Goal: Understand process/instructions: Learn how to perform a task or action

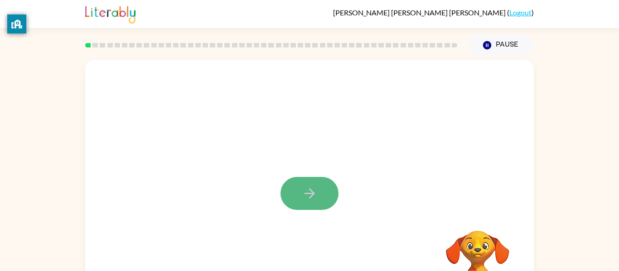
click at [299, 191] on button "button" at bounding box center [310, 193] width 58 height 33
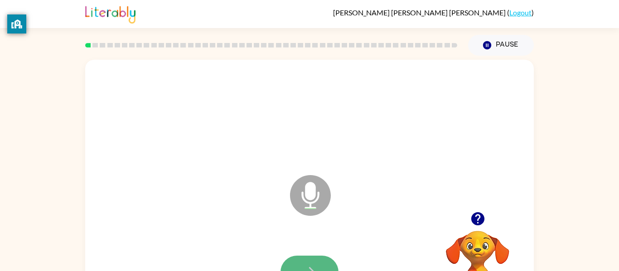
click at [303, 267] on icon "button" at bounding box center [310, 273] width 16 height 16
click at [300, 266] on button "button" at bounding box center [310, 272] width 58 height 33
click at [300, 260] on button "button" at bounding box center [310, 272] width 58 height 33
click at [319, 264] on button "button" at bounding box center [310, 272] width 58 height 33
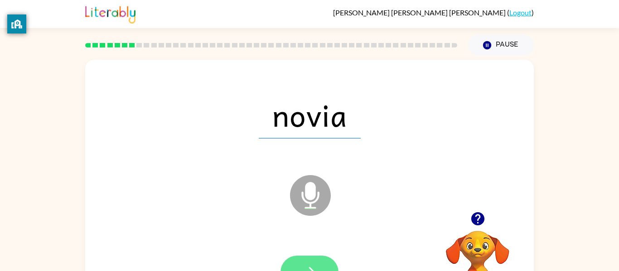
click at [315, 262] on button "button" at bounding box center [310, 272] width 58 height 33
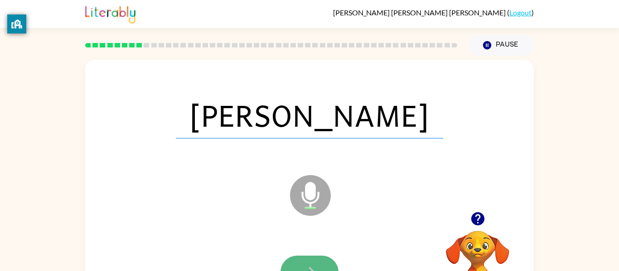
click at [311, 266] on icon "button" at bounding box center [310, 273] width 16 height 16
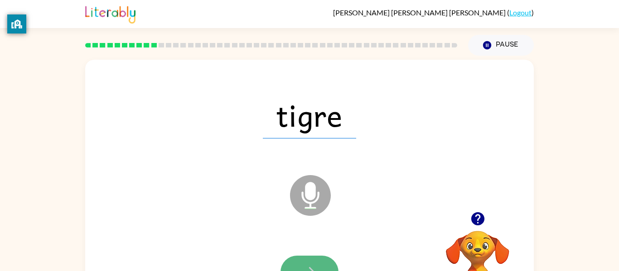
click at [321, 261] on button "button" at bounding box center [310, 272] width 58 height 33
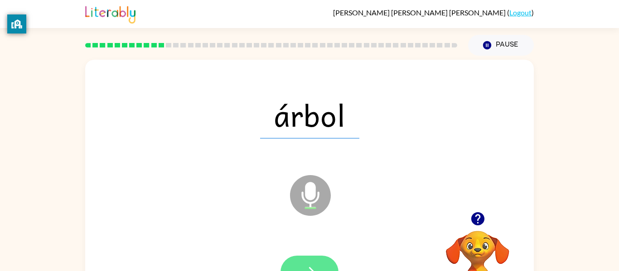
click at [321, 264] on button "button" at bounding box center [310, 272] width 58 height 33
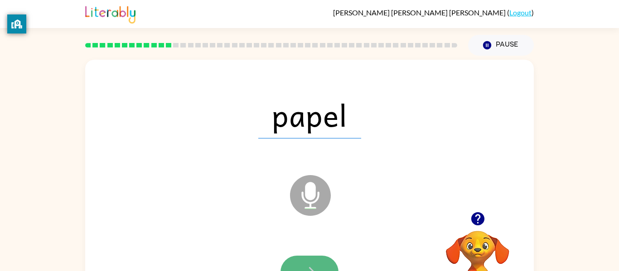
click at [320, 262] on button "button" at bounding box center [310, 272] width 58 height 33
click at [326, 261] on button "button" at bounding box center [310, 272] width 58 height 33
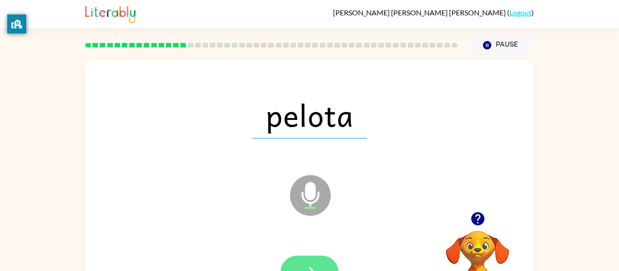
click at [323, 266] on button "button" at bounding box center [310, 272] width 58 height 33
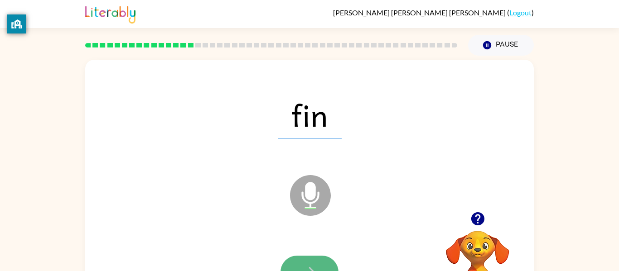
click at [311, 266] on icon "button" at bounding box center [310, 273] width 16 height 16
click at [309, 265] on icon "button" at bounding box center [310, 273] width 16 height 16
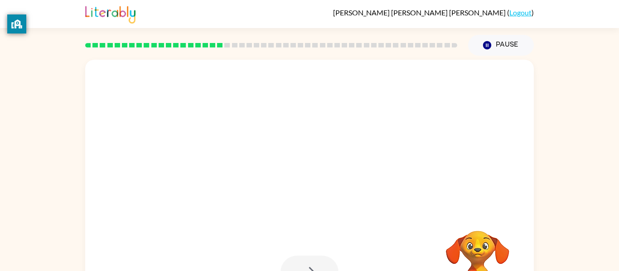
click at [315, 257] on div at bounding box center [310, 272] width 58 height 33
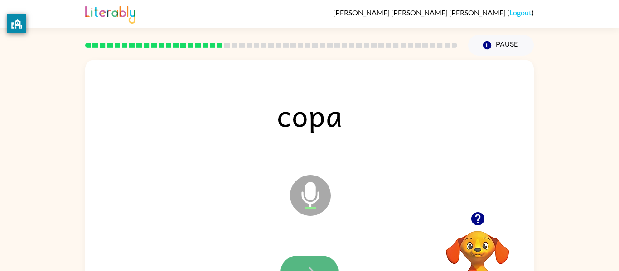
click at [317, 266] on icon "button" at bounding box center [310, 273] width 16 height 16
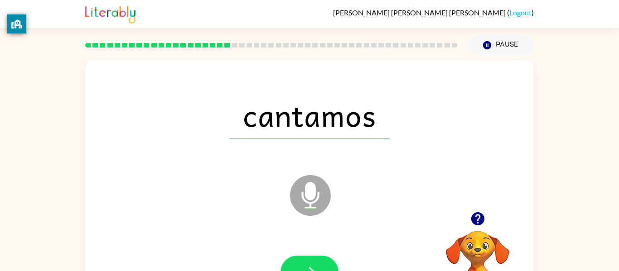
click at [324, 246] on div at bounding box center [309, 273] width 431 height 74
click at [320, 259] on button "button" at bounding box center [310, 272] width 58 height 33
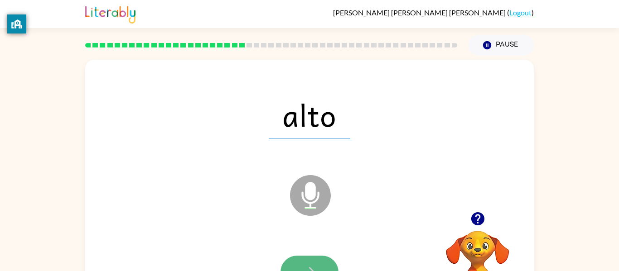
click at [307, 262] on button "button" at bounding box center [310, 272] width 58 height 33
click at [311, 262] on button "button" at bounding box center [310, 272] width 58 height 33
click at [305, 258] on button "button" at bounding box center [310, 272] width 58 height 33
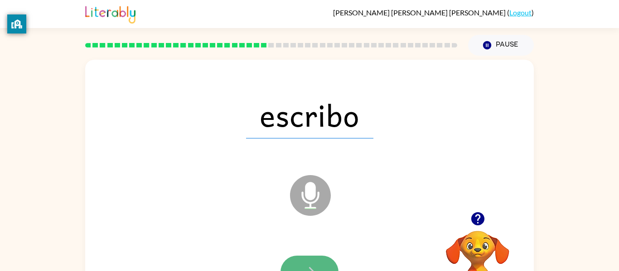
click at [305, 262] on button "button" at bounding box center [310, 272] width 58 height 33
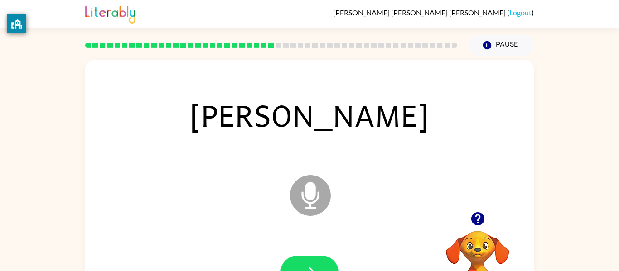
scroll to position [5, 0]
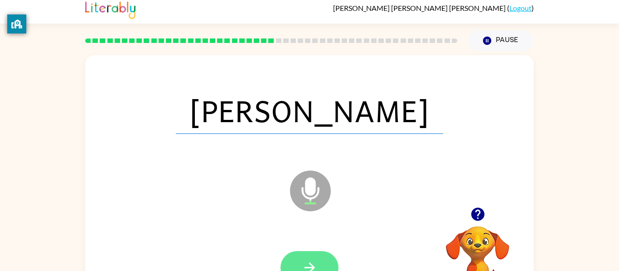
click at [310, 259] on button "button" at bounding box center [310, 268] width 58 height 33
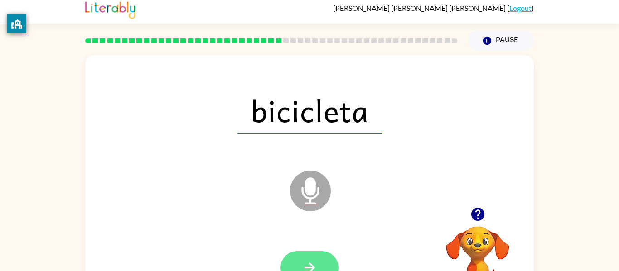
click at [310, 256] on button "button" at bounding box center [310, 268] width 58 height 33
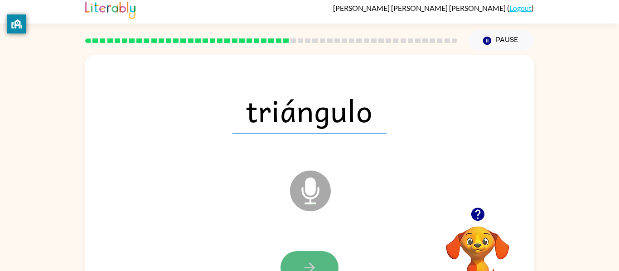
click at [314, 260] on icon "button" at bounding box center [310, 268] width 16 height 16
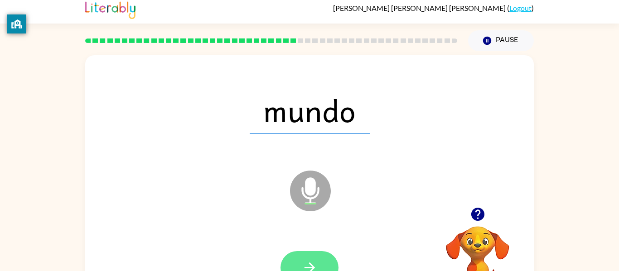
click at [313, 261] on icon "button" at bounding box center [310, 268] width 16 height 16
click at [314, 263] on icon "button" at bounding box center [310, 268] width 16 height 16
click at [315, 261] on icon "button" at bounding box center [310, 268] width 16 height 16
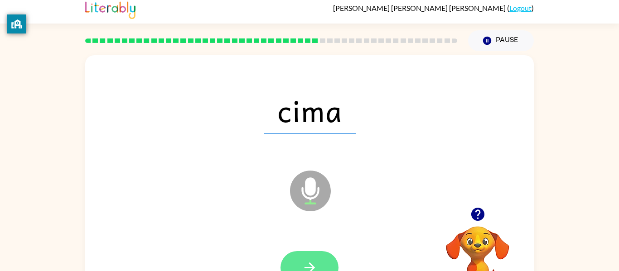
click at [317, 258] on button "button" at bounding box center [310, 268] width 58 height 33
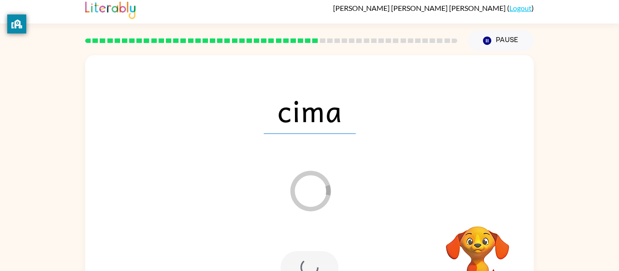
click at [316, 261] on div at bounding box center [310, 268] width 58 height 33
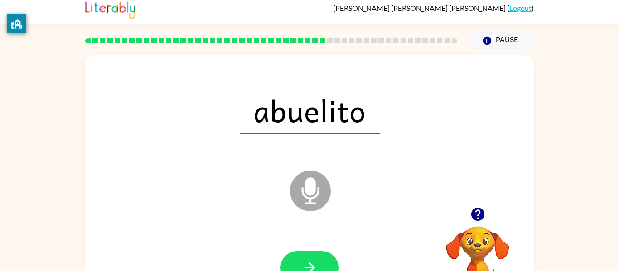
click at [316, 261] on icon "button" at bounding box center [310, 268] width 16 height 16
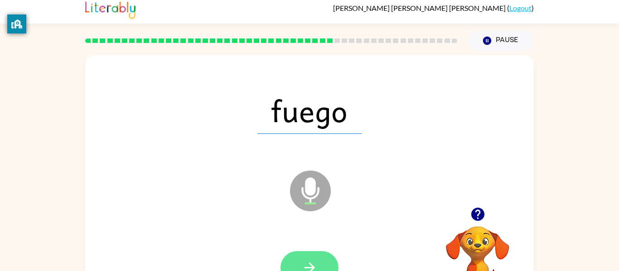
click at [311, 263] on icon "button" at bounding box center [310, 268] width 16 height 16
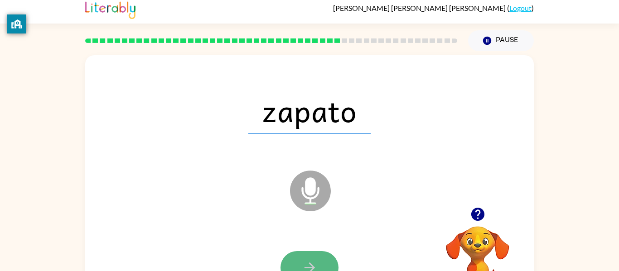
click at [309, 263] on icon "button" at bounding box center [310, 268] width 16 height 16
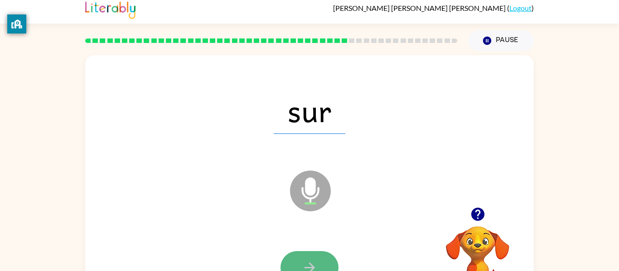
click at [307, 264] on icon "button" at bounding box center [310, 268] width 16 height 16
click at [313, 256] on button "button" at bounding box center [310, 268] width 58 height 33
click at [312, 262] on icon "button" at bounding box center [310, 268] width 16 height 16
click at [315, 258] on button "button" at bounding box center [310, 268] width 58 height 33
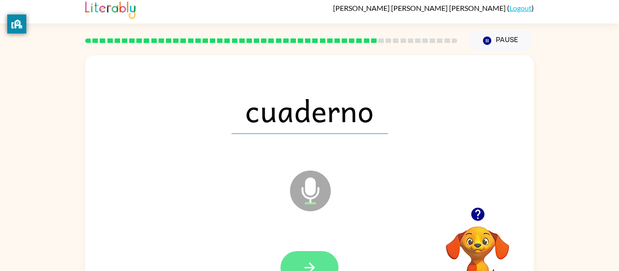
click at [311, 263] on icon "button" at bounding box center [310, 268] width 16 height 16
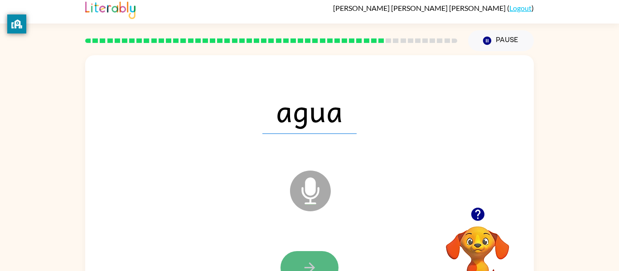
click at [312, 264] on icon "button" at bounding box center [310, 268] width 16 height 16
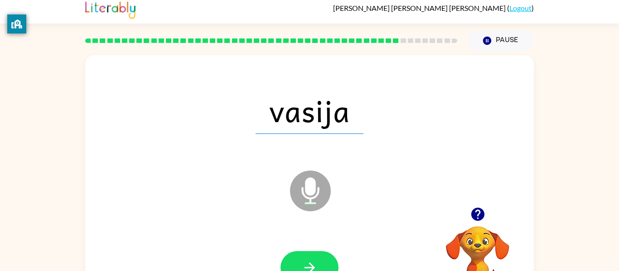
click at [483, 229] on video "Your browser must support playing .mp4 files to use Literably. Please try using…" at bounding box center [477, 258] width 91 height 91
click at [475, 220] on icon "button" at bounding box center [477, 214] width 13 height 13
click at [316, 263] on icon "button" at bounding box center [310, 268] width 16 height 16
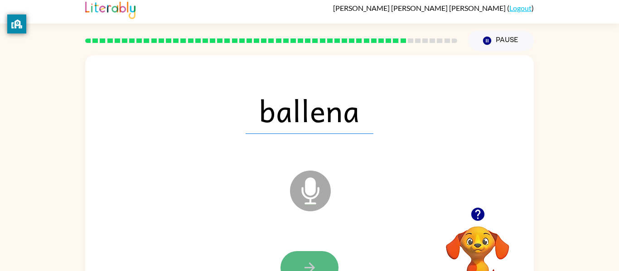
click at [323, 261] on button "button" at bounding box center [310, 268] width 58 height 33
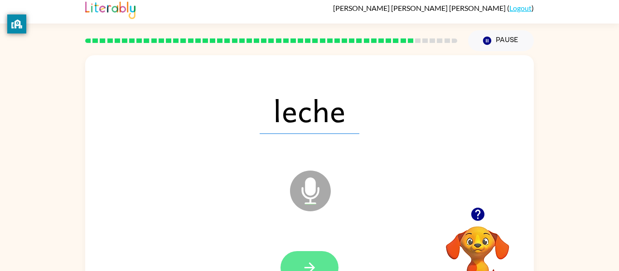
click at [324, 257] on button "button" at bounding box center [310, 268] width 58 height 33
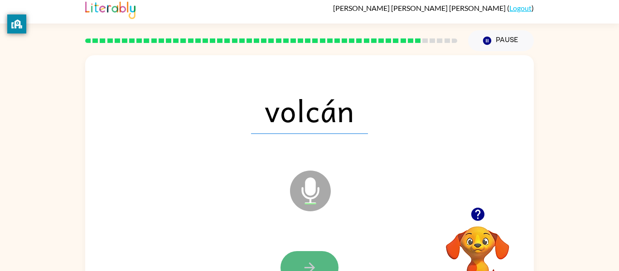
click at [314, 265] on icon "button" at bounding box center [310, 268] width 16 height 16
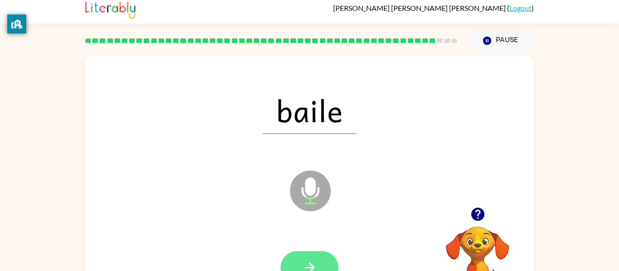
click at [322, 258] on button "button" at bounding box center [310, 268] width 58 height 33
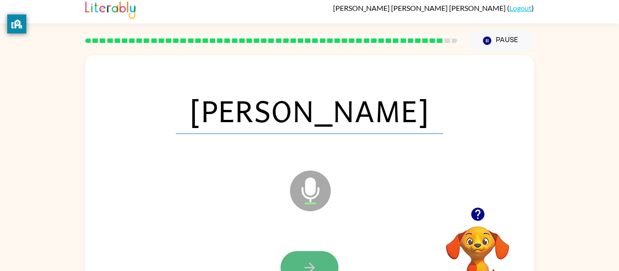
click at [308, 266] on icon "button" at bounding box center [310, 268] width 16 height 16
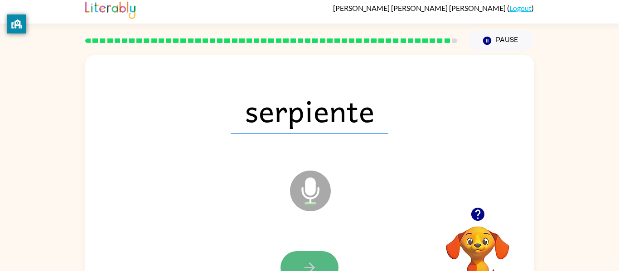
click at [310, 264] on icon "button" at bounding box center [309, 268] width 10 height 10
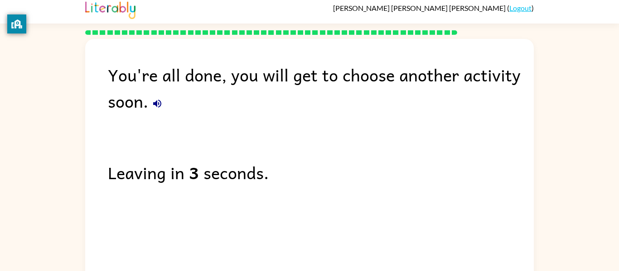
click at [155, 100] on icon "button" at bounding box center [157, 103] width 11 height 11
